Goal: Task Accomplishment & Management: Manage account settings

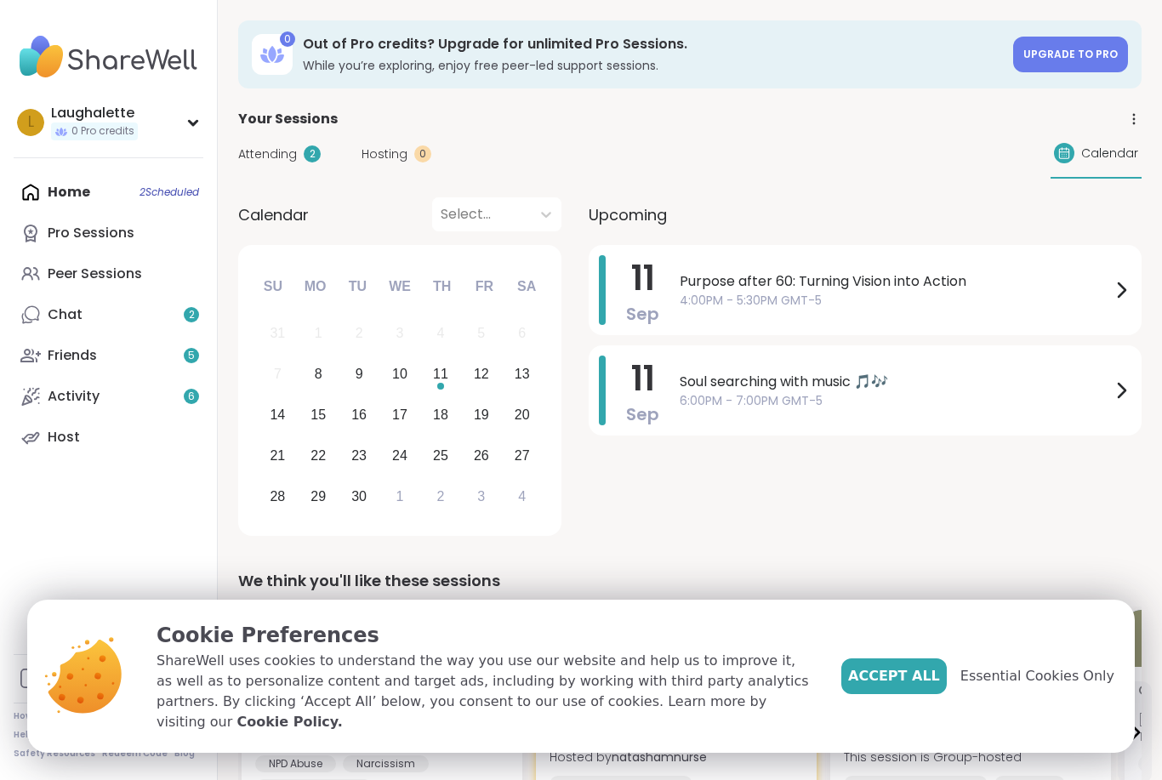
click at [1119, 394] on icon at bounding box center [1121, 390] width 20 height 20
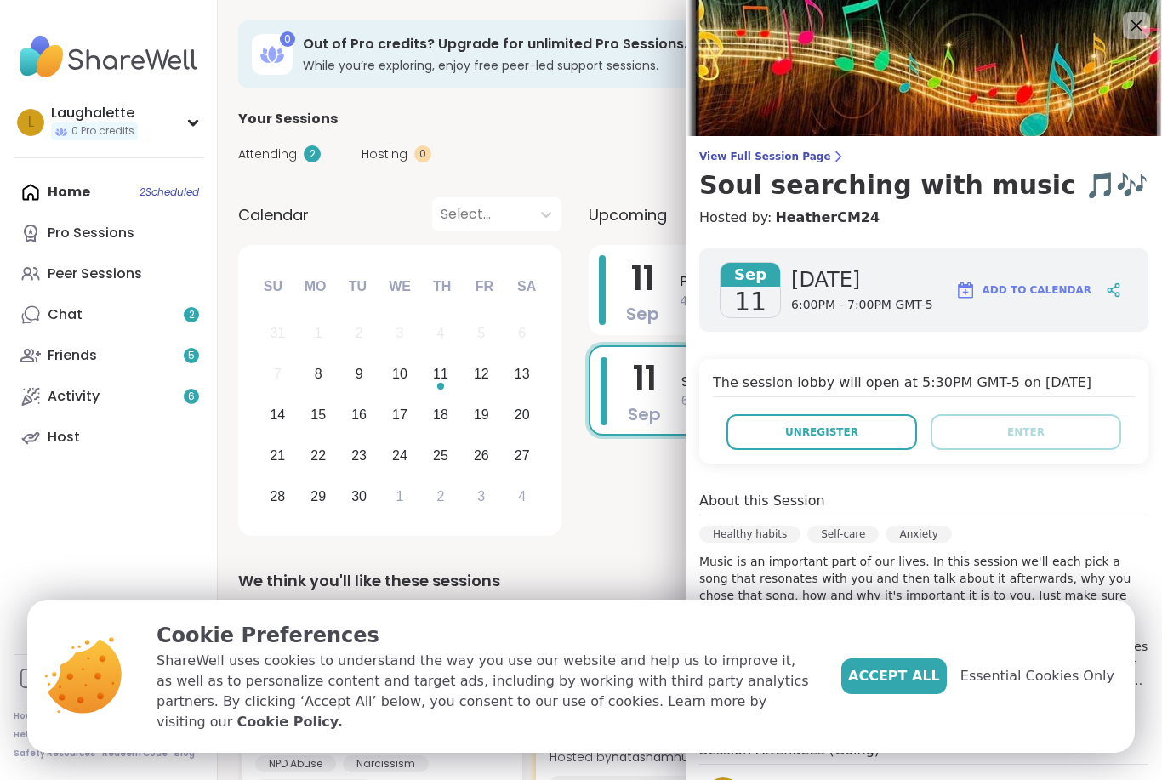
click at [865, 432] on button "Unregister" at bounding box center [822, 432] width 191 height 36
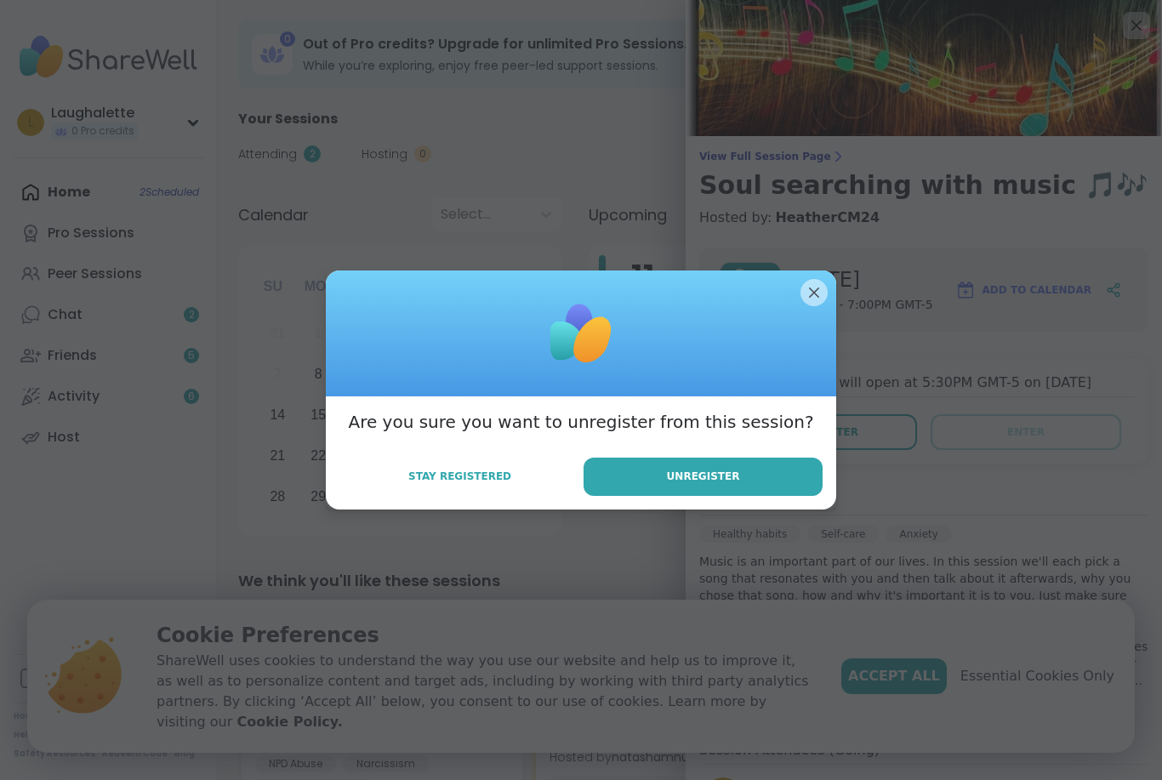
click at [759, 476] on button "Unregister" at bounding box center [703, 477] width 239 height 38
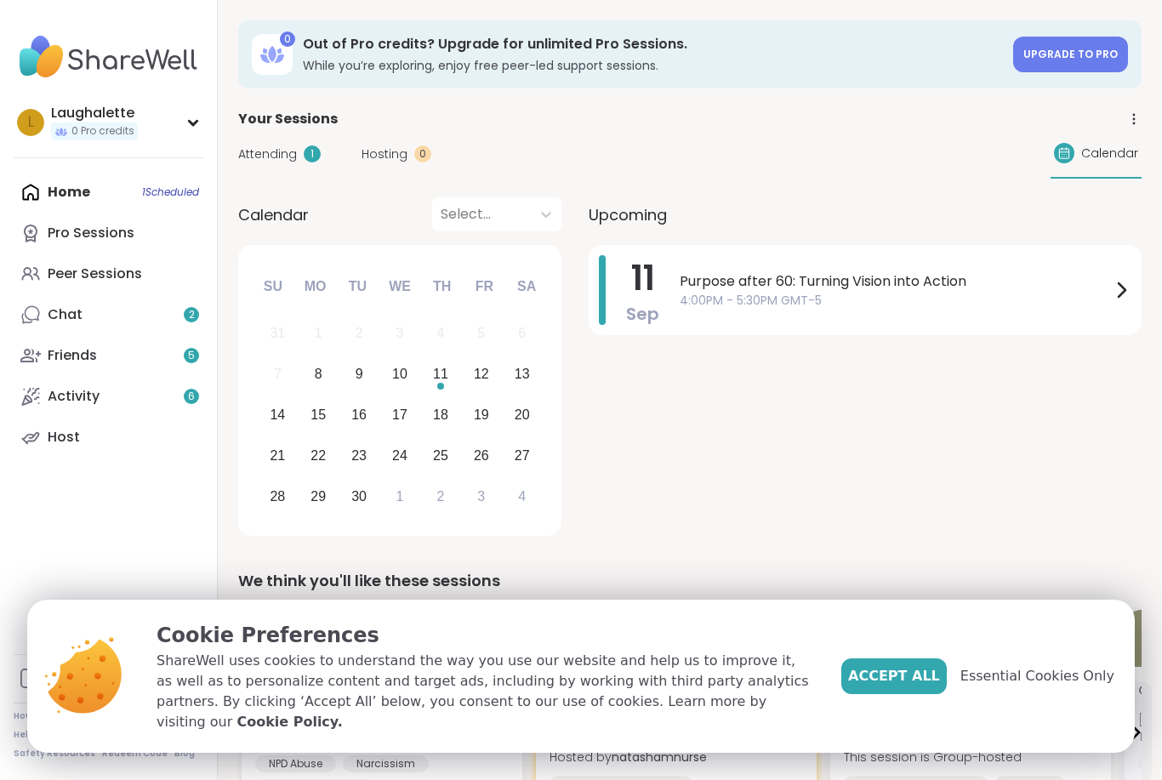
click at [1108, 284] on span "Purpose after 60: Turning Vision into Action" at bounding box center [895, 281] width 431 height 20
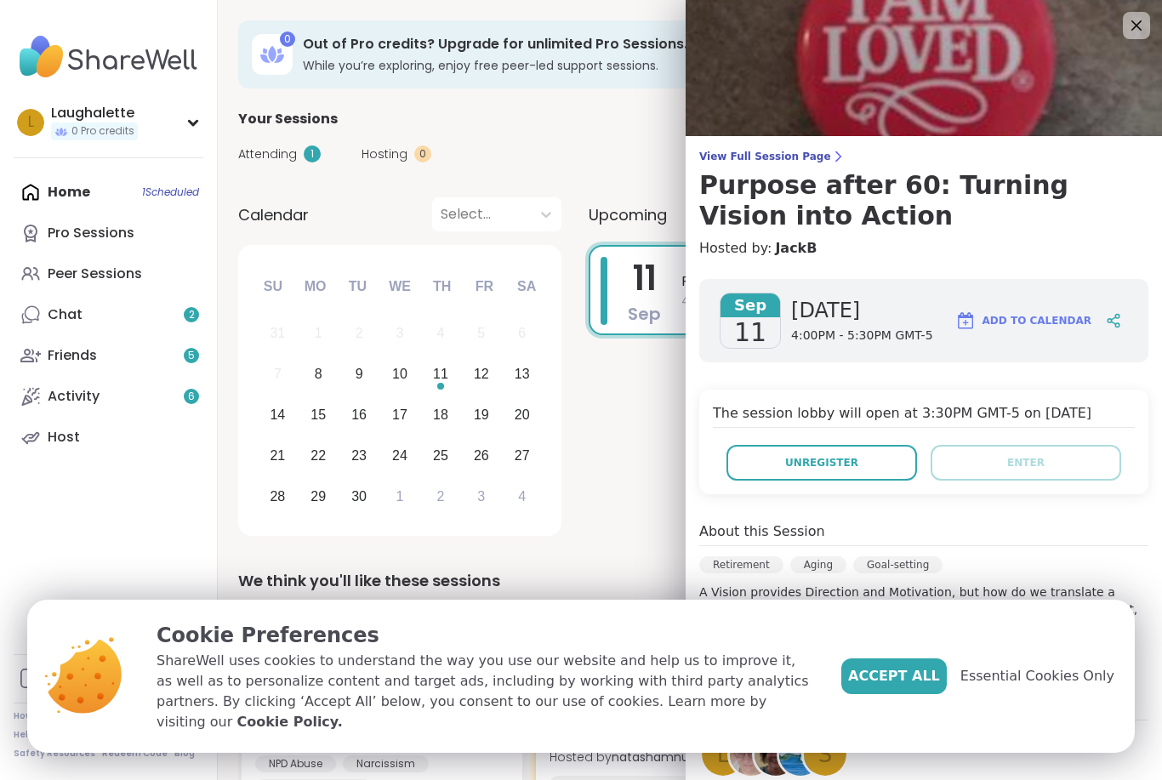
click at [843, 459] on span "Unregister" at bounding box center [821, 462] width 73 height 15
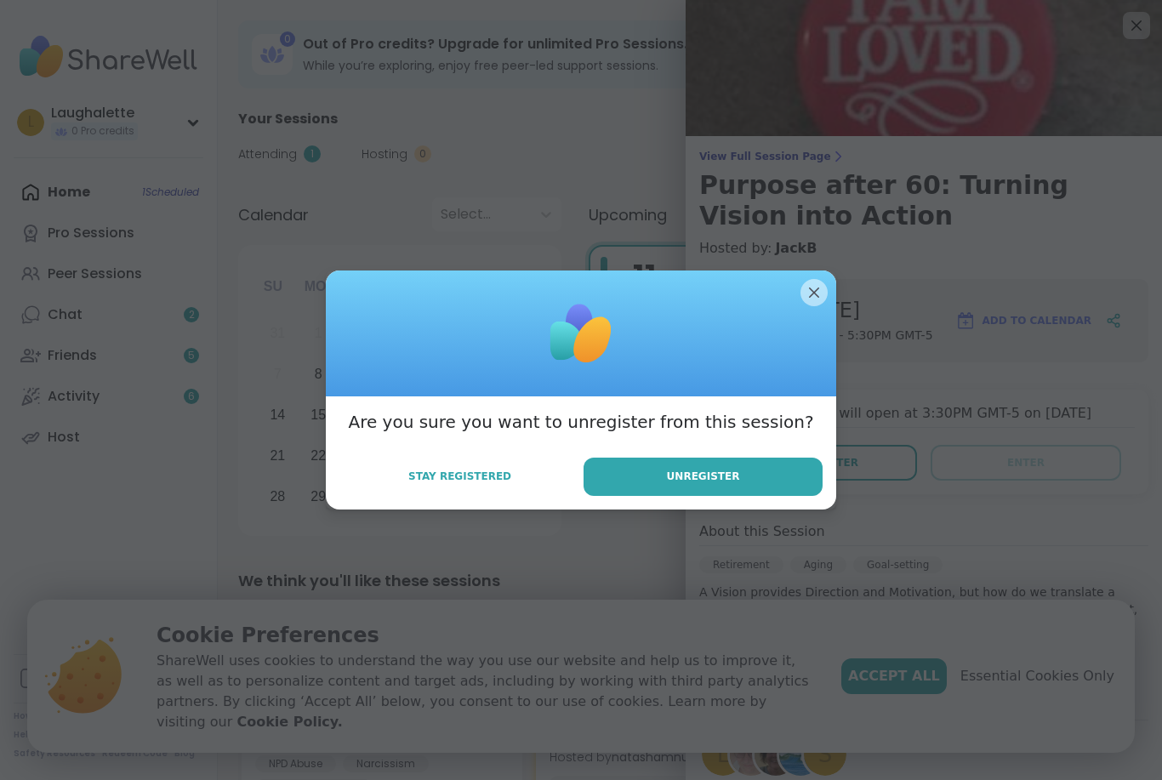
click at [728, 472] on span "Unregister" at bounding box center [703, 476] width 73 height 15
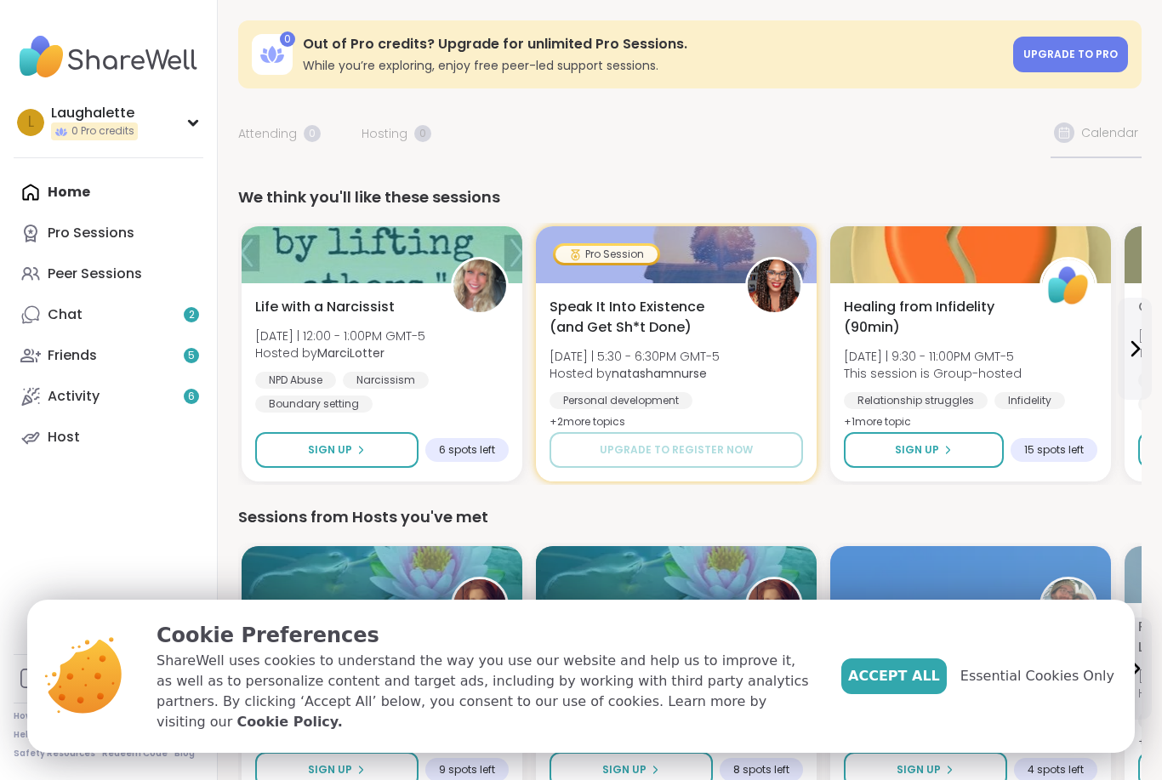
click at [129, 114] on div "Laughalette" at bounding box center [94, 113] width 87 height 19
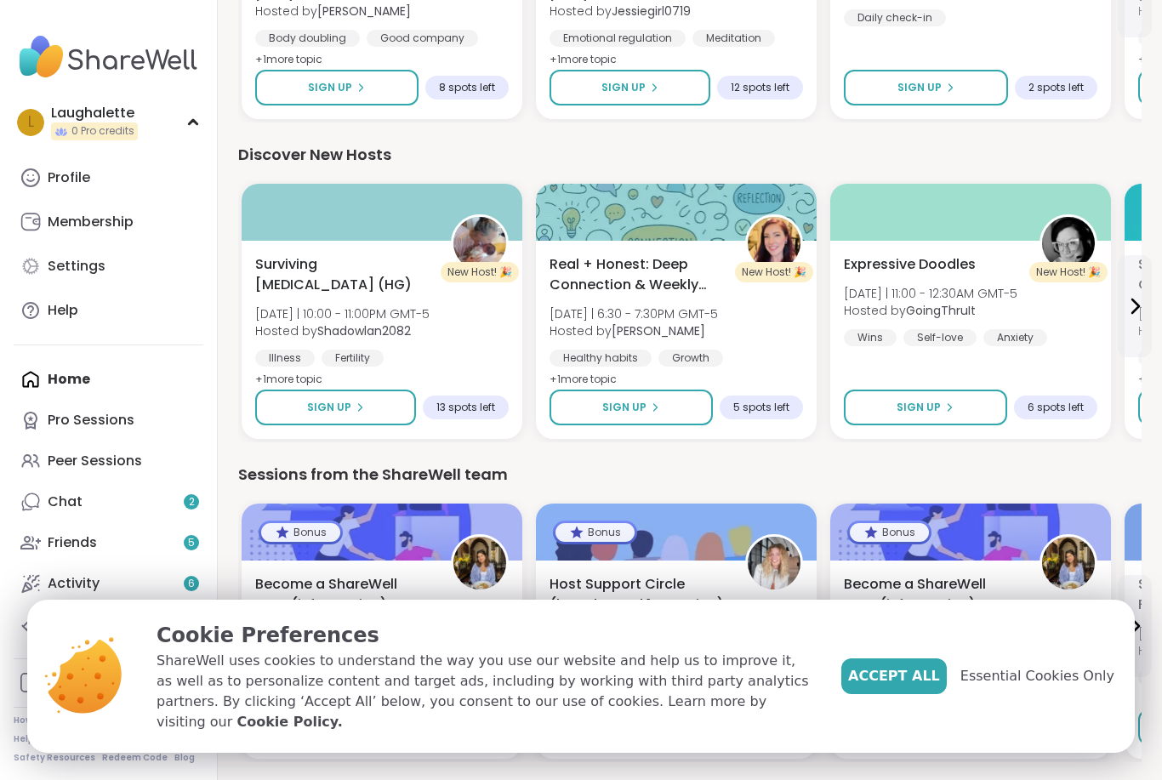
scroll to position [1640, 0]
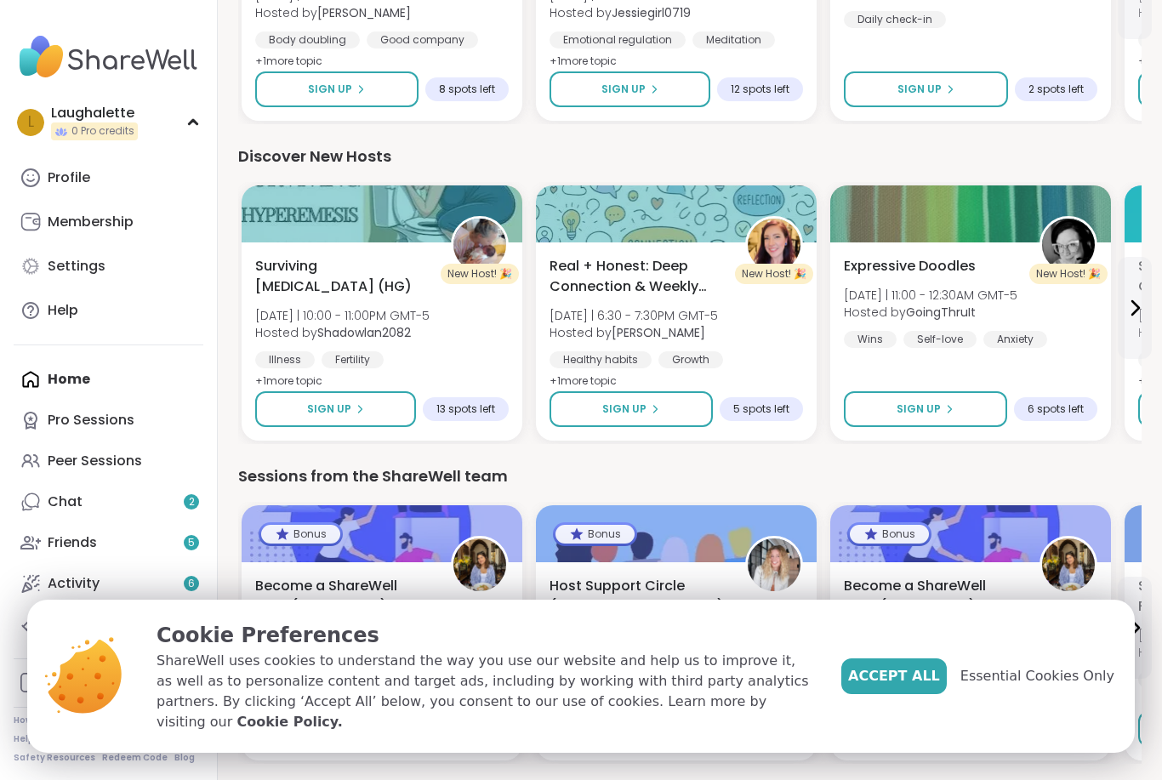
click at [111, 541] on link "Friends 5" at bounding box center [109, 542] width 190 height 41
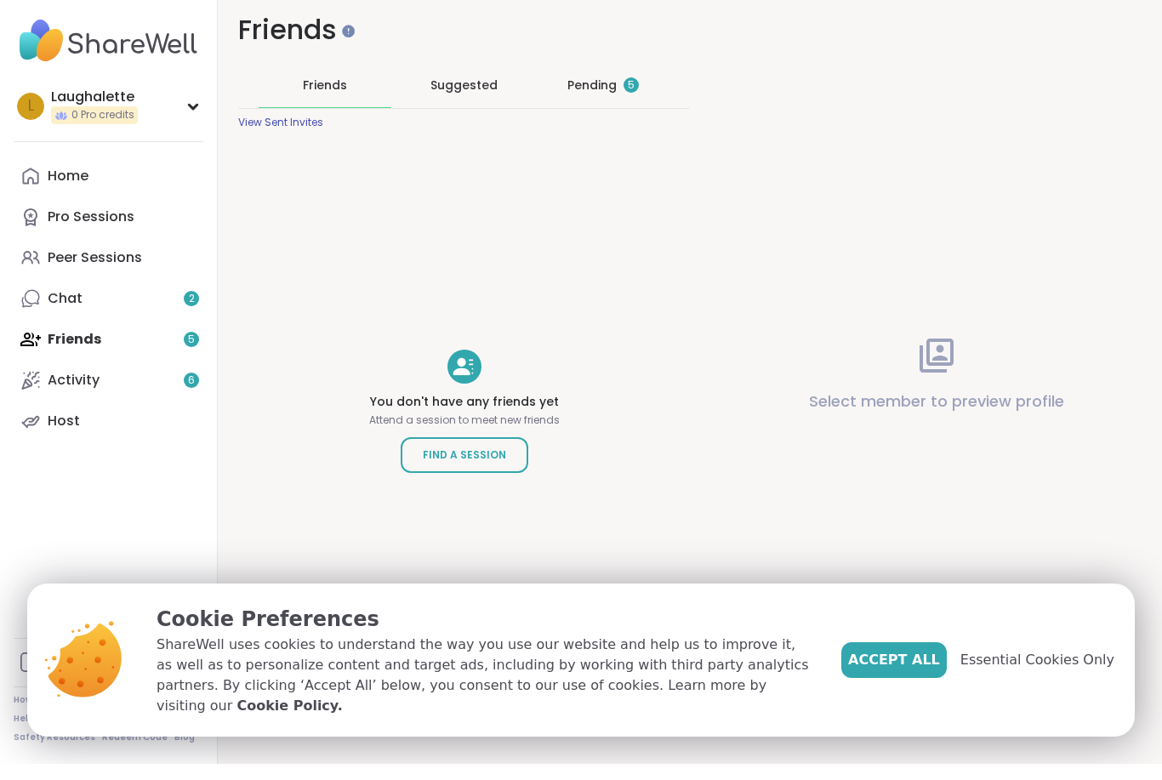
scroll to position [54, 0]
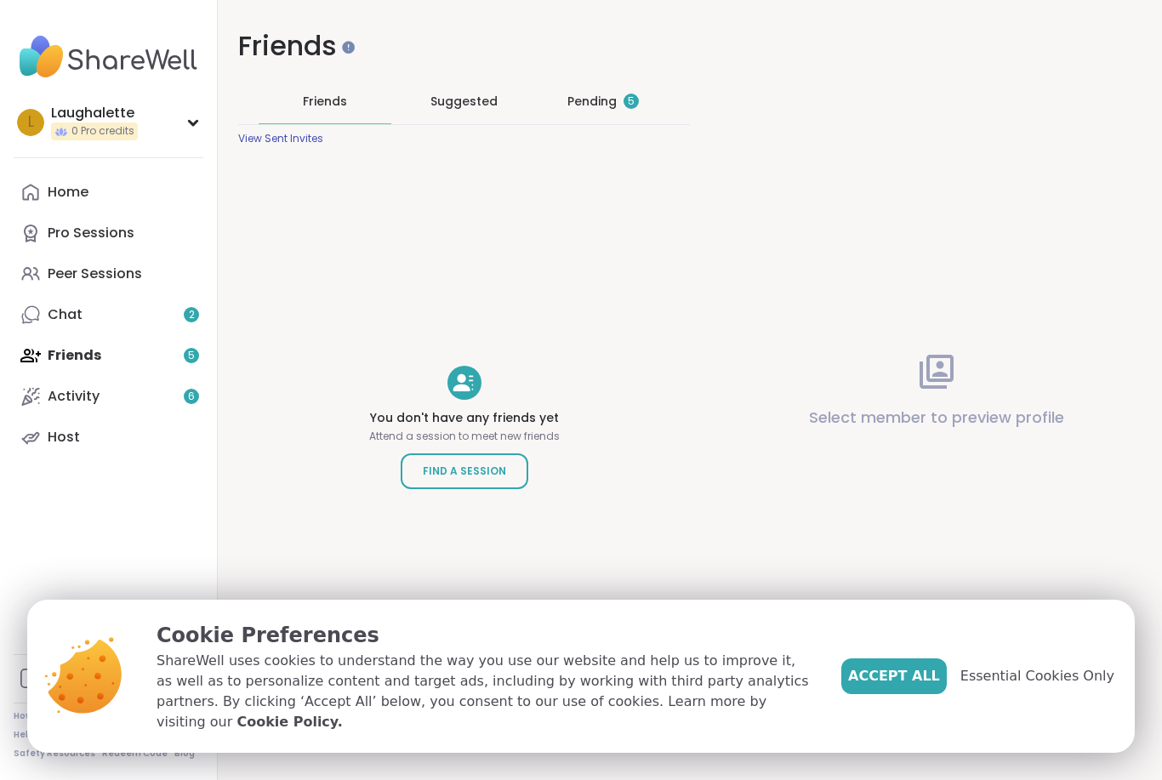
click at [23, 735] on div "Cookie Preferences ShareWell uses cookies to understand the way you use our web…" at bounding box center [581, 676] width 1162 height 153
click at [32, 736] on div "Cookie Preferences ShareWell uses cookies to understand the way you use our web…" at bounding box center [581, 676] width 1108 height 153
click at [33, 738] on div "Cookie Preferences ShareWell uses cookies to understand the way you use our web…" at bounding box center [581, 676] width 1108 height 153
click at [32, 737] on div "Cookie Preferences ShareWell uses cookies to understand the way you use our web…" at bounding box center [581, 676] width 1108 height 153
click at [26, 737] on div "Cookie Preferences ShareWell uses cookies to understand the way you use our web…" at bounding box center [581, 676] width 1162 height 153
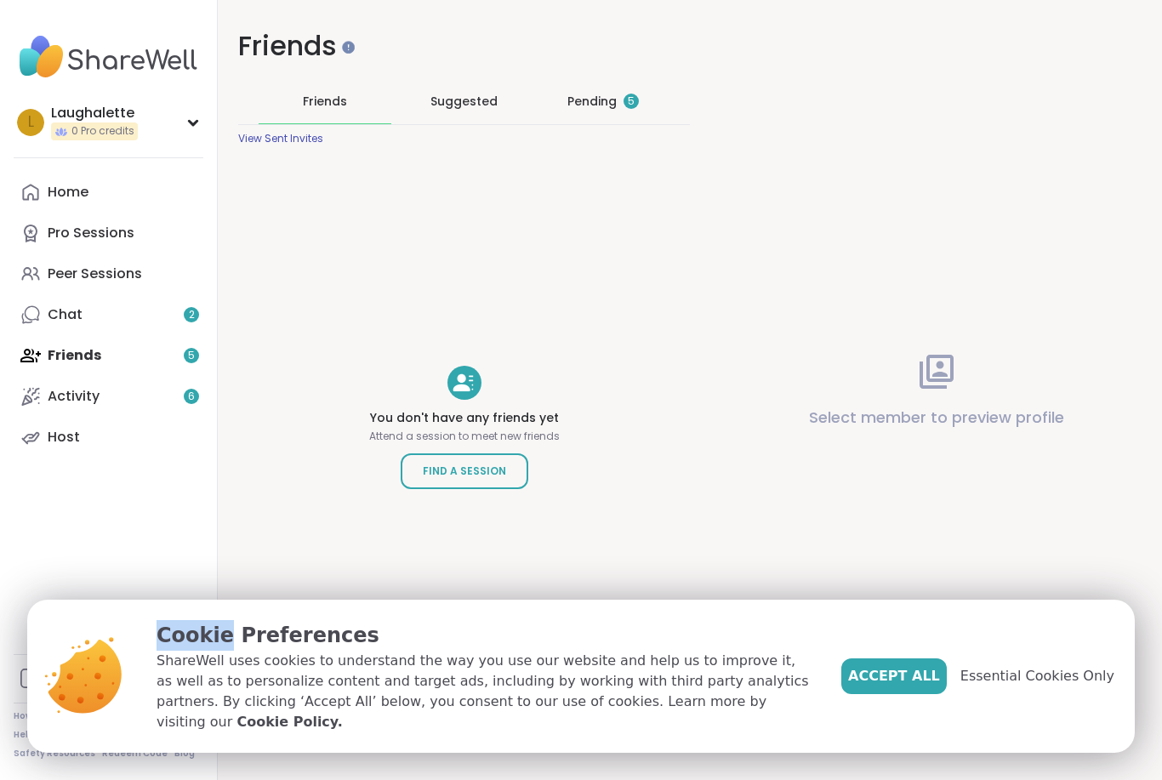
click at [30, 738] on div "Cookie Preferences ShareWell uses cookies to understand the way you use our web…" at bounding box center [581, 676] width 1108 height 153
click at [330, 563] on div "Friends Friends Suggested Pending 5 View Sent Invites You don't have any friend…" at bounding box center [464, 354] width 493 height 709
click at [595, 93] on div "Pending 5" at bounding box center [602, 101] width 71 height 17
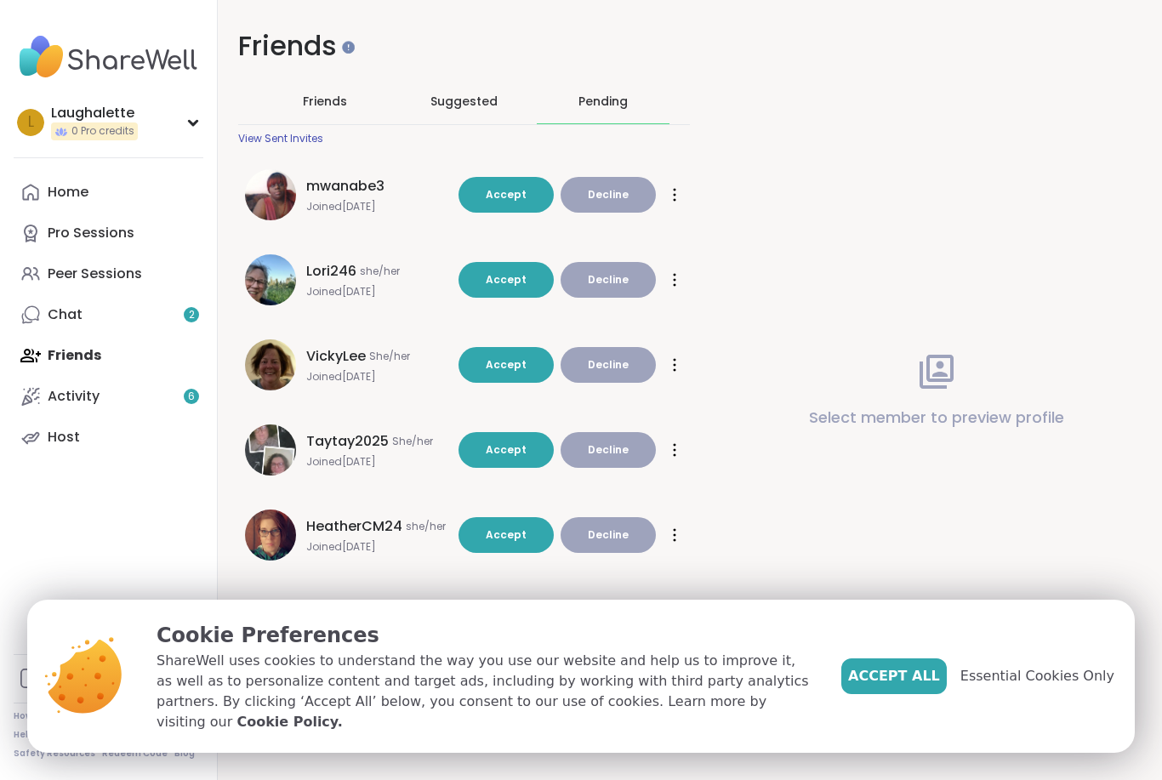
click at [81, 317] on div "Chat 2" at bounding box center [65, 314] width 35 height 19
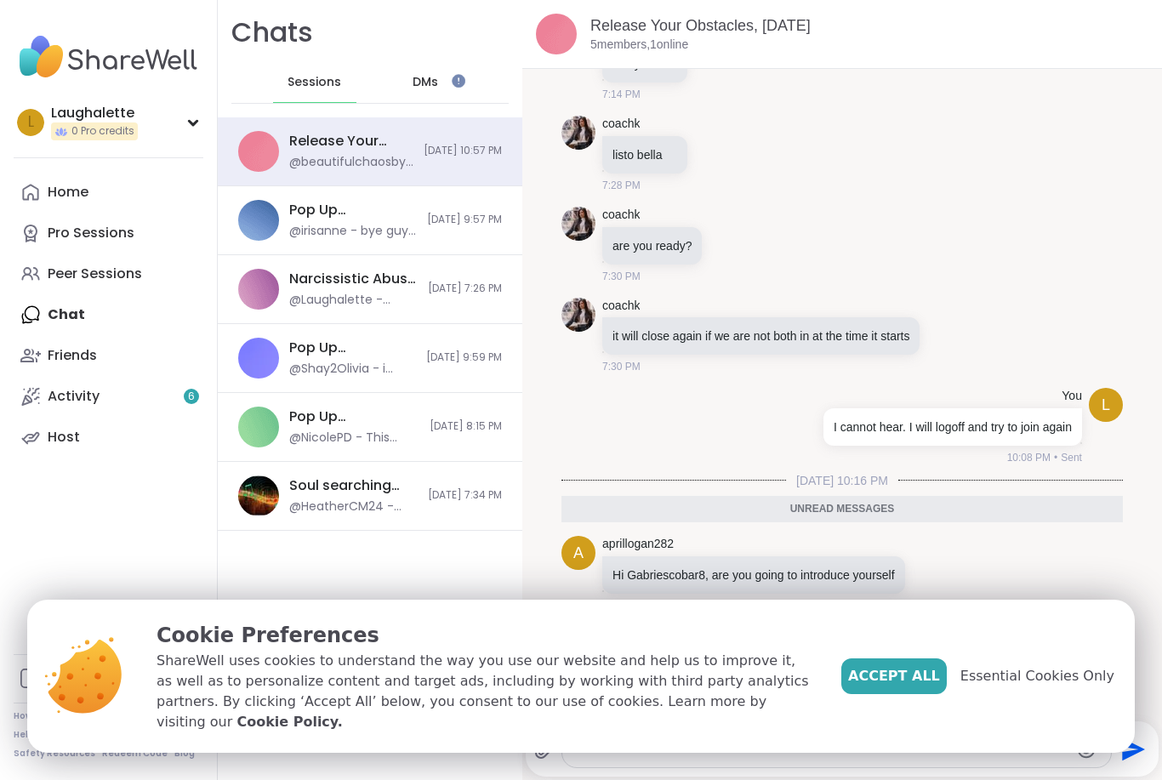
click at [1089, 687] on span "Essential Cookies Only" at bounding box center [1037, 676] width 154 height 20
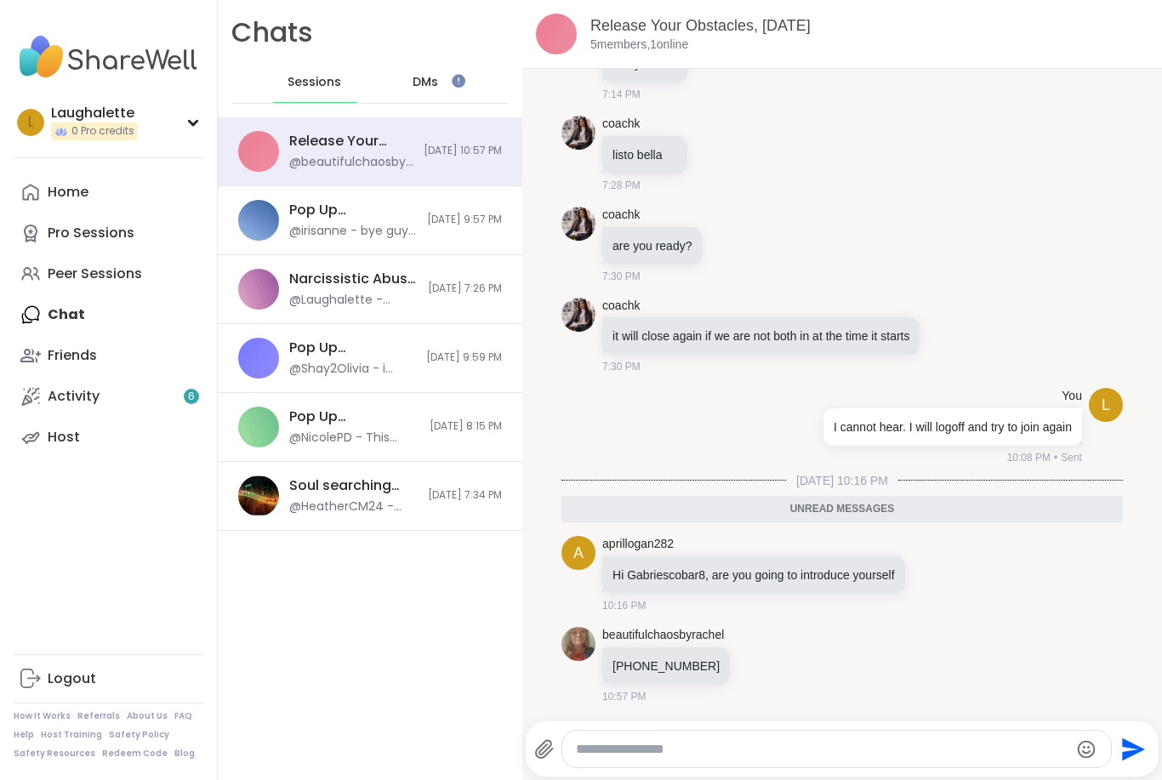
click at [80, 189] on div "Home" at bounding box center [68, 192] width 41 height 19
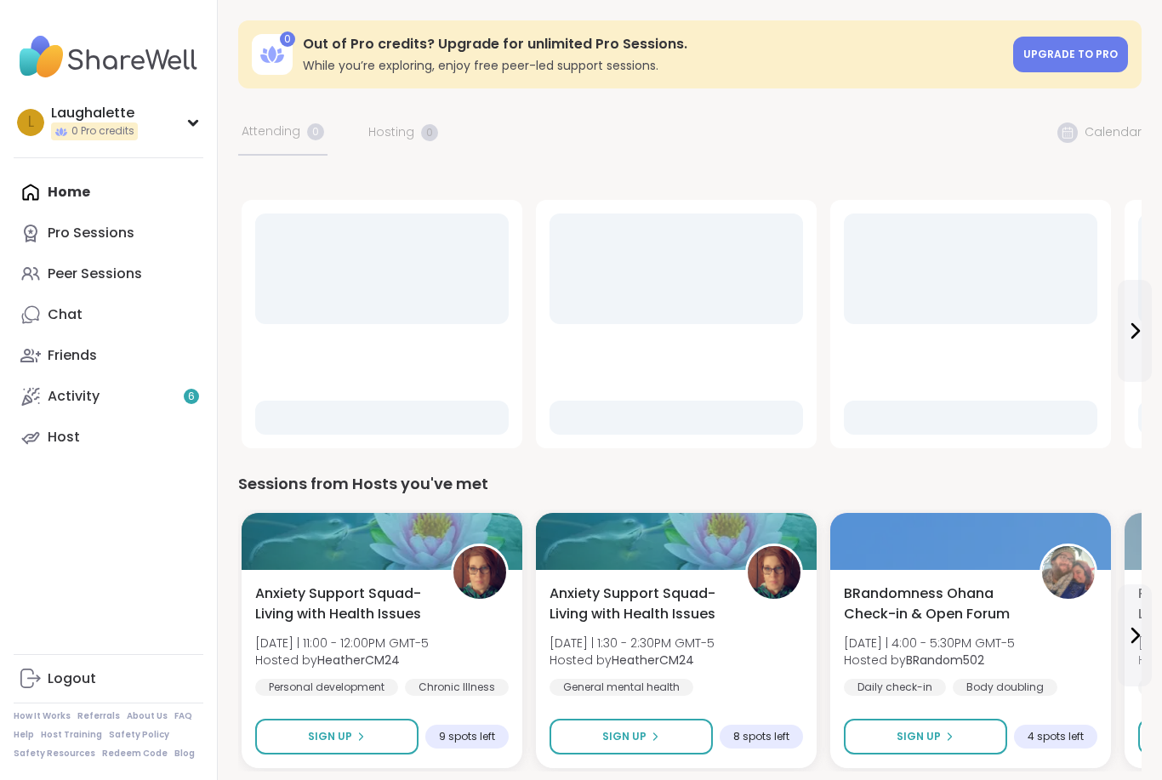
click at [191, 118] on icon at bounding box center [193, 122] width 14 height 9
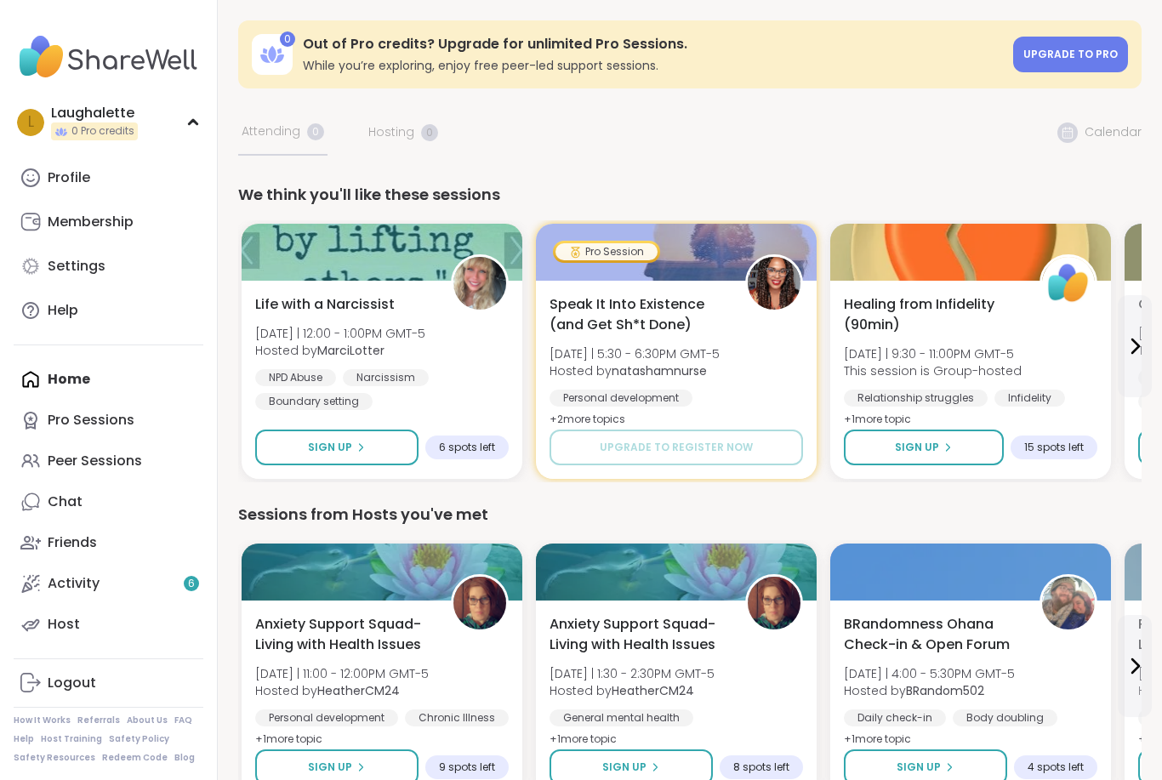
click at [79, 261] on div "Settings" at bounding box center [77, 266] width 58 height 19
select select "**"
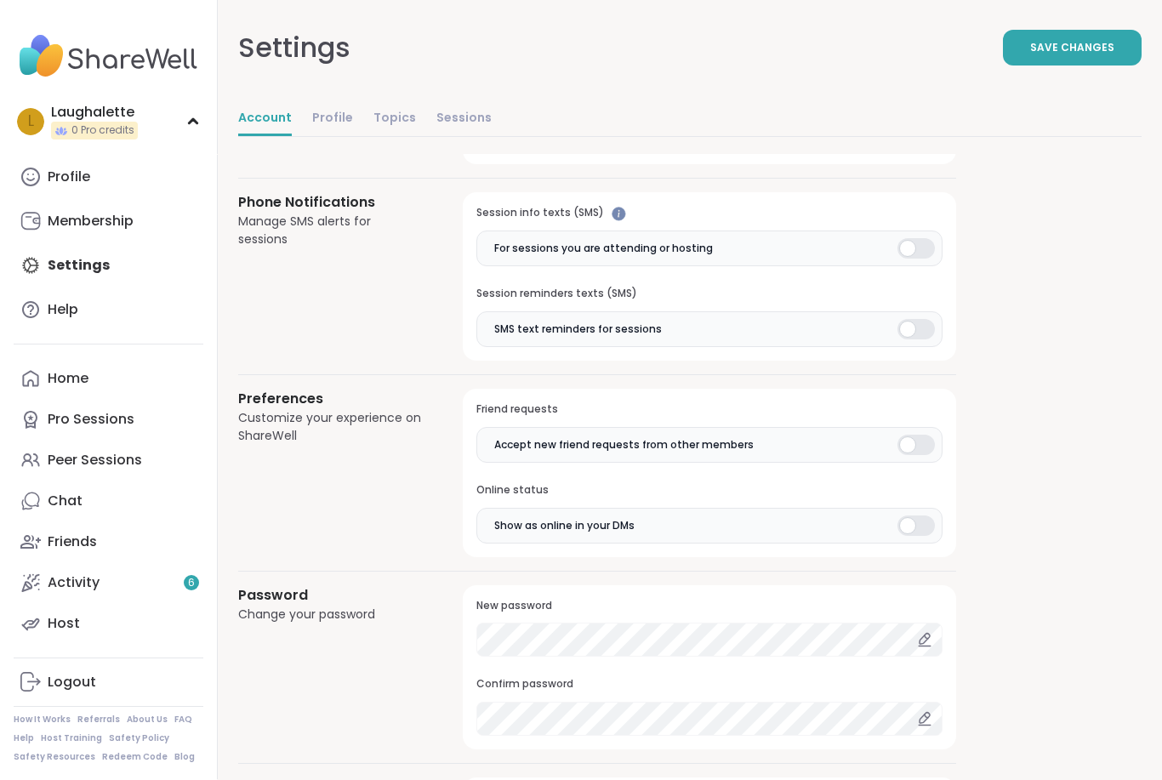
scroll to position [1231, 0]
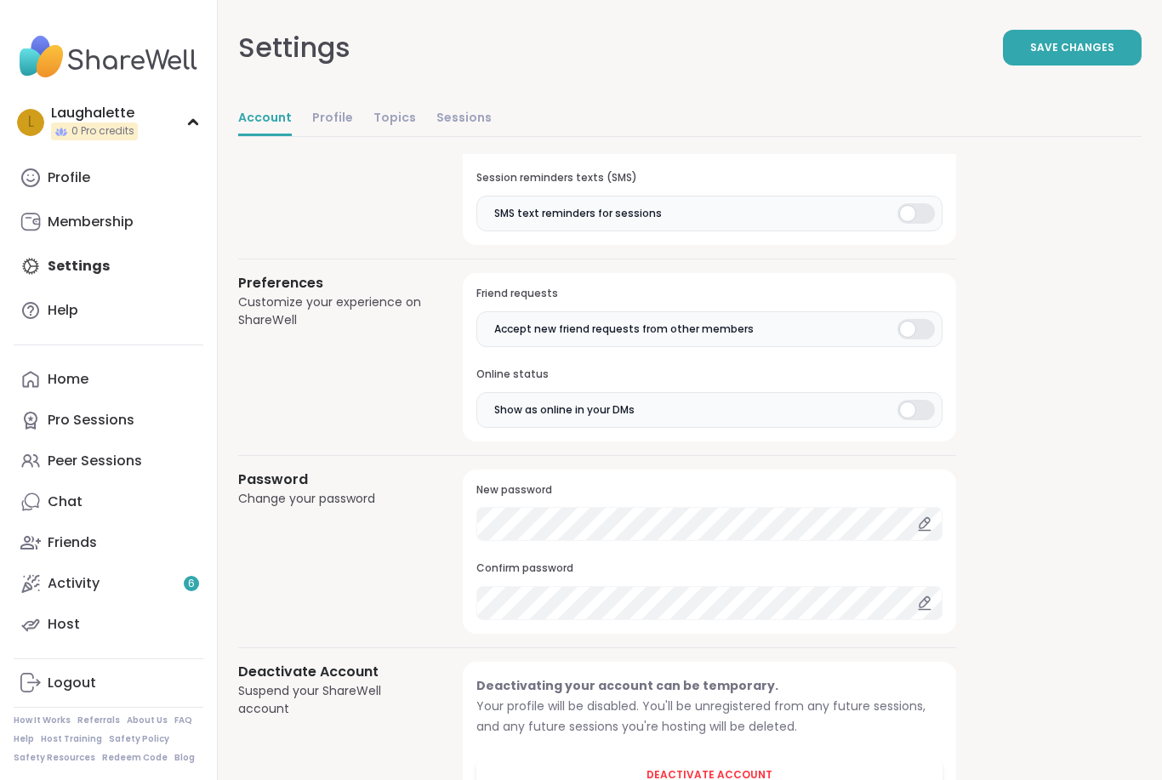
click at [737, 757] on button "Deactivate Account" at bounding box center [709, 775] width 466 height 36
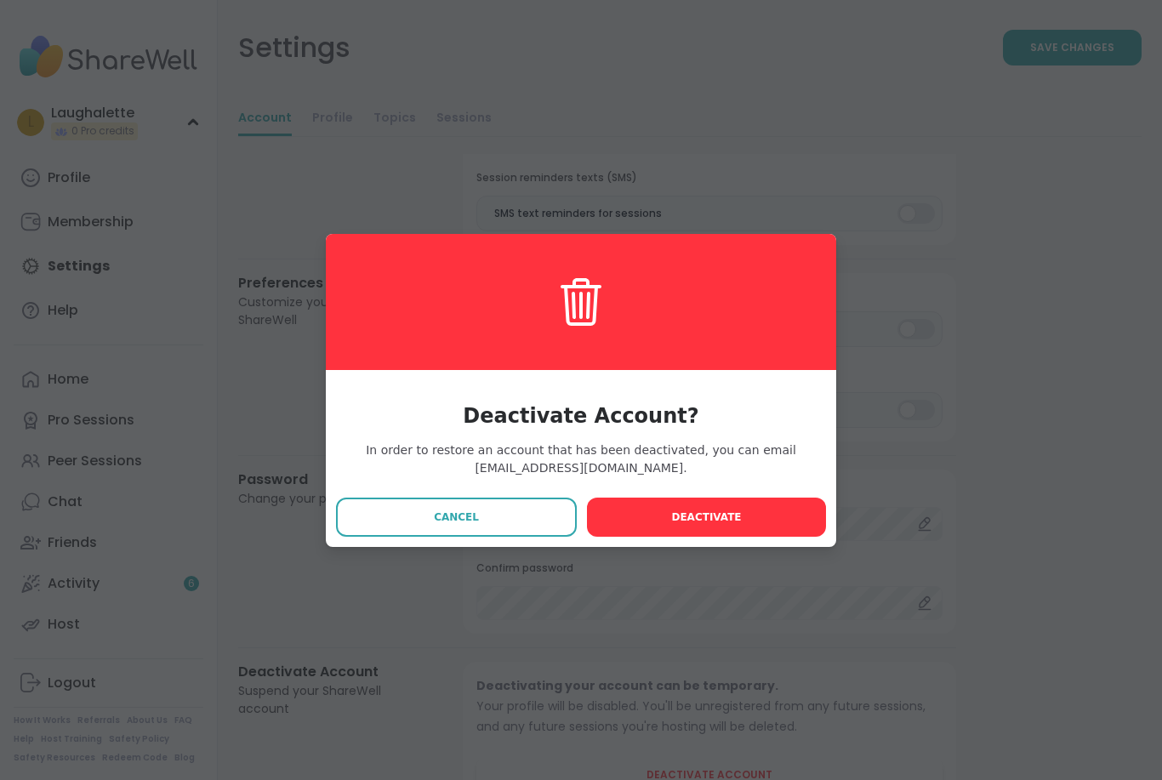
click at [710, 525] on span "Deactivate" at bounding box center [706, 517] width 70 height 15
